Goal: Task Accomplishment & Management: Manage account settings

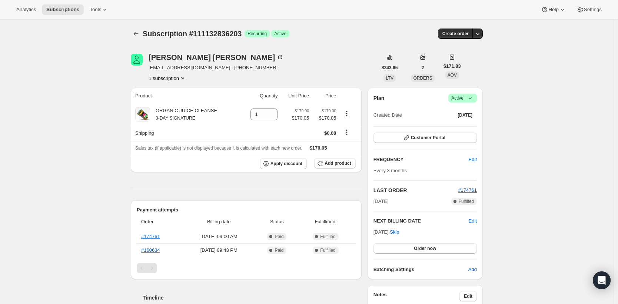
click at [460, 99] on span "Active |" at bounding box center [463, 98] width 23 height 7
click at [464, 126] on span "Cancel subscription" at bounding box center [462, 126] width 42 height 6
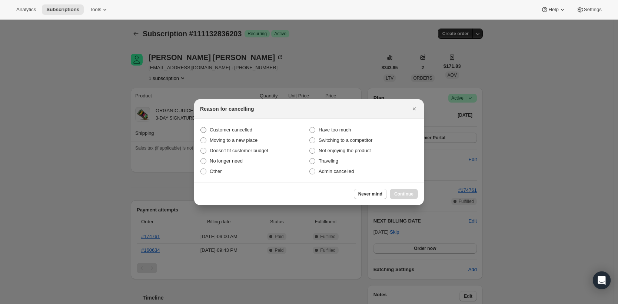
click at [202, 129] on span ":rbk:" at bounding box center [204, 130] width 6 height 6
click at [201, 128] on input "Customer cancelled" at bounding box center [201, 127] width 0 height 0
radio input "true"
click at [396, 186] on div "Never mind Continue" at bounding box center [309, 194] width 230 height 23
click at [406, 195] on span "Continue" at bounding box center [403, 194] width 19 height 6
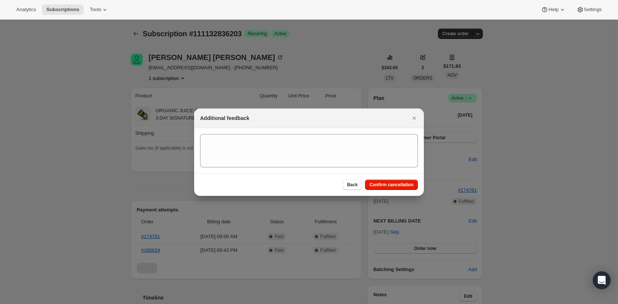
click at [399, 194] on div "Back Confirm cancellation" at bounding box center [309, 184] width 230 height 23
click at [397, 189] on button "Confirm cancellation" at bounding box center [391, 185] width 53 height 10
